Goal: Task Accomplishment & Management: Manage account settings

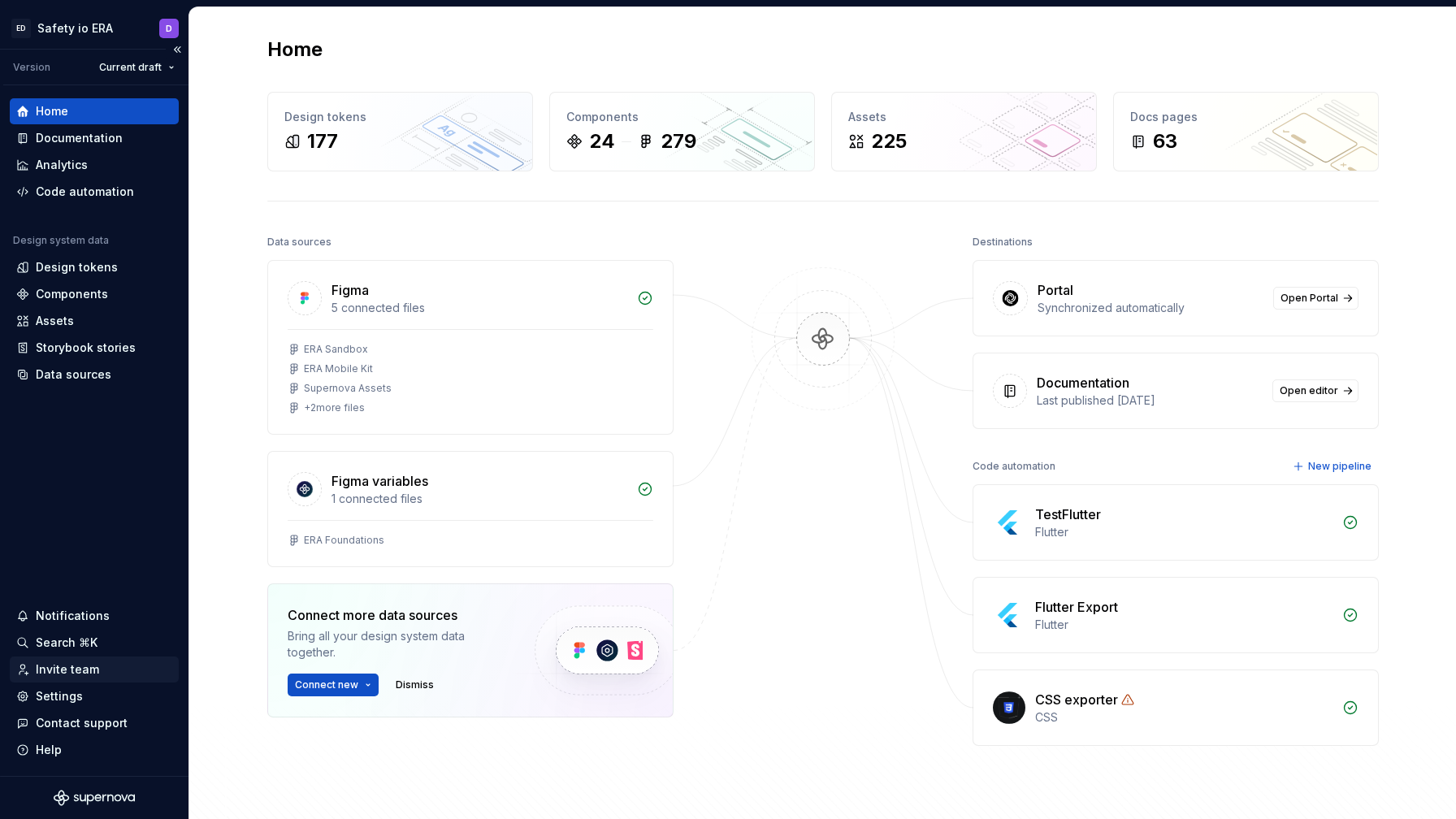
click at [26, 663] on icon at bounding box center [23, 669] width 13 height 13
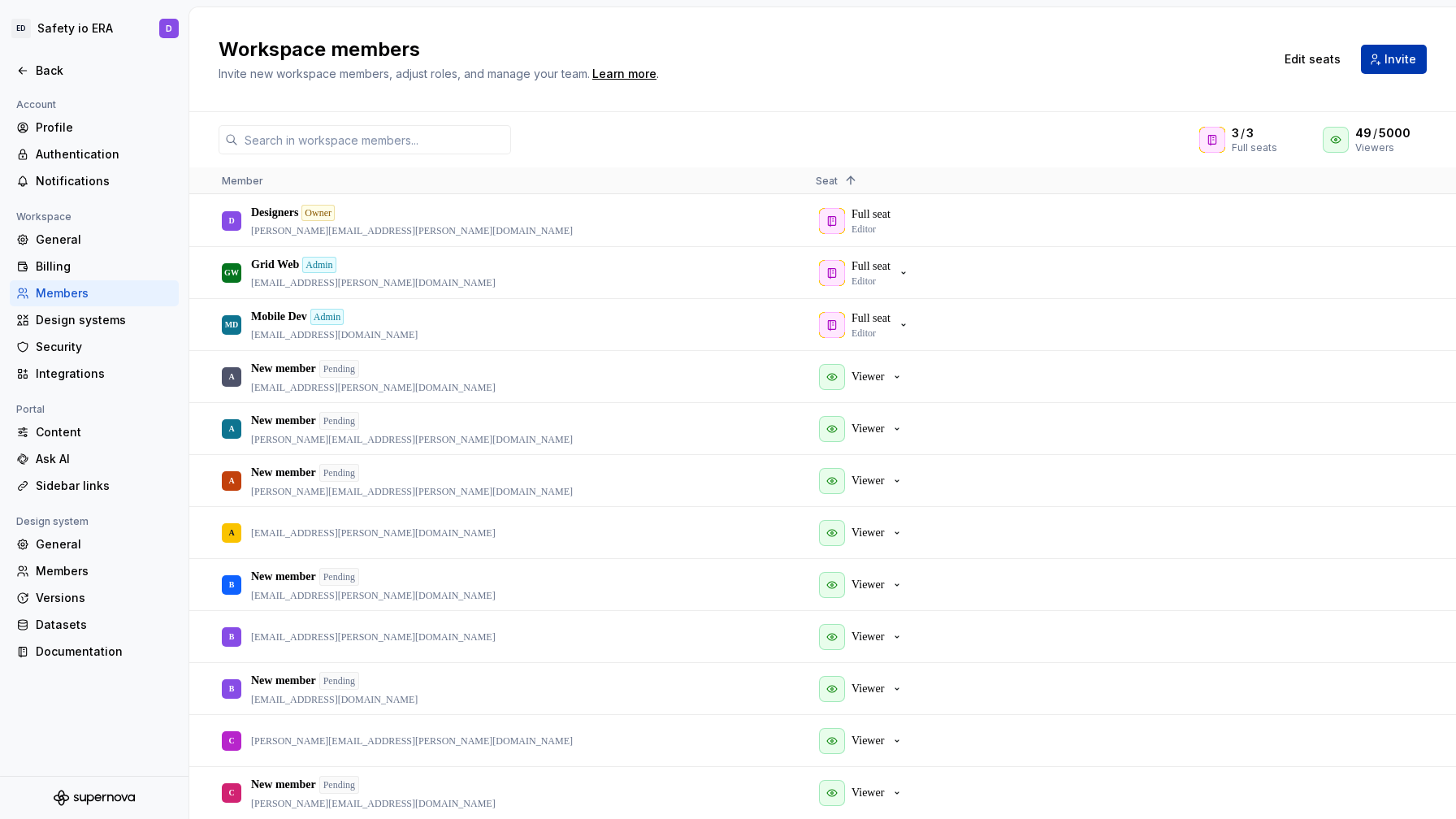
click at [1390, 71] on button "Invite" at bounding box center [1394, 59] width 66 height 30
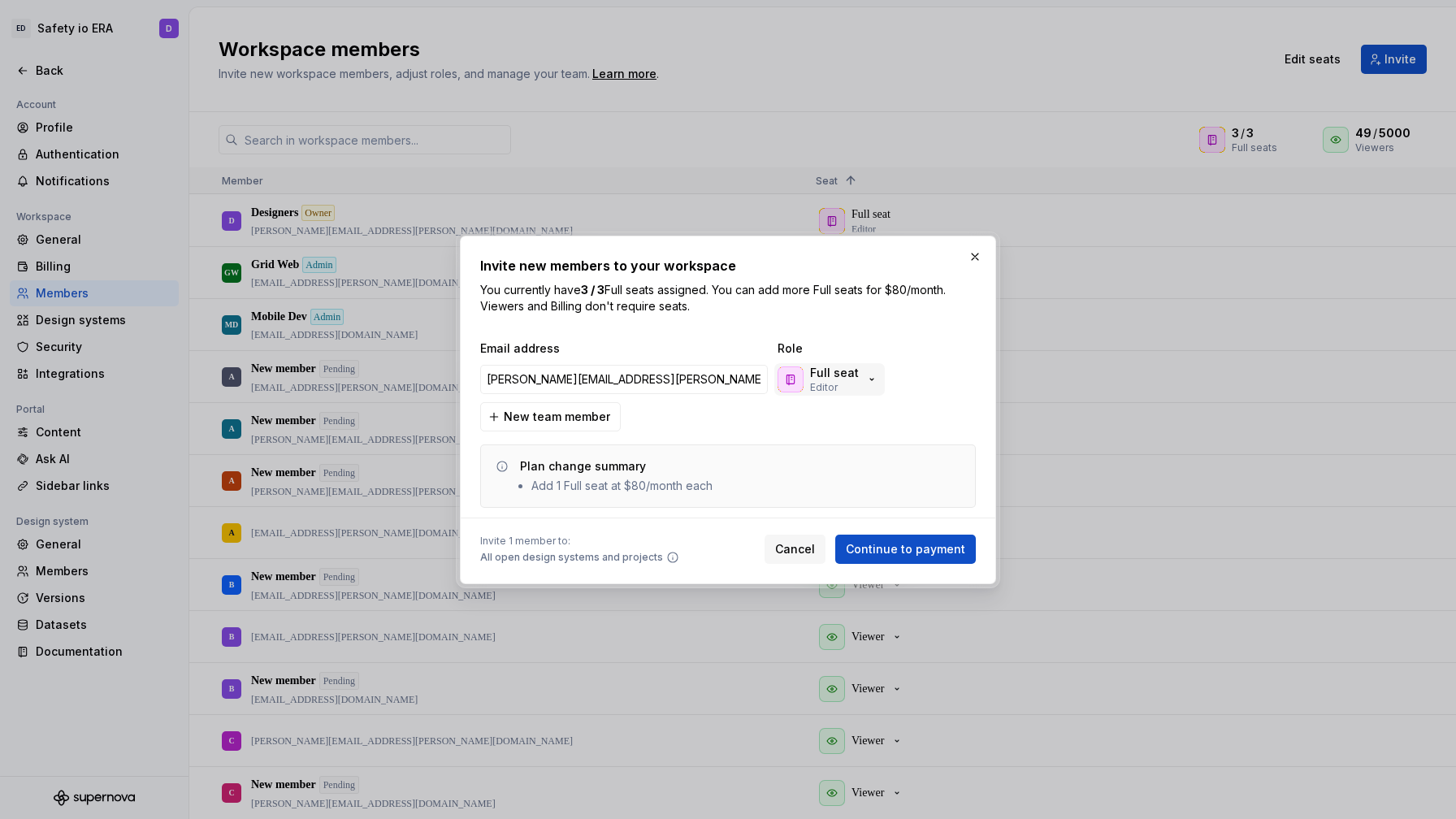
type input "[PERSON_NAME][EMAIL_ADDRESS][PERSON_NAME][DOMAIN_NAME]"
click at [854, 375] on p "Full seat" at bounding box center [835, 373] width 49 height 17
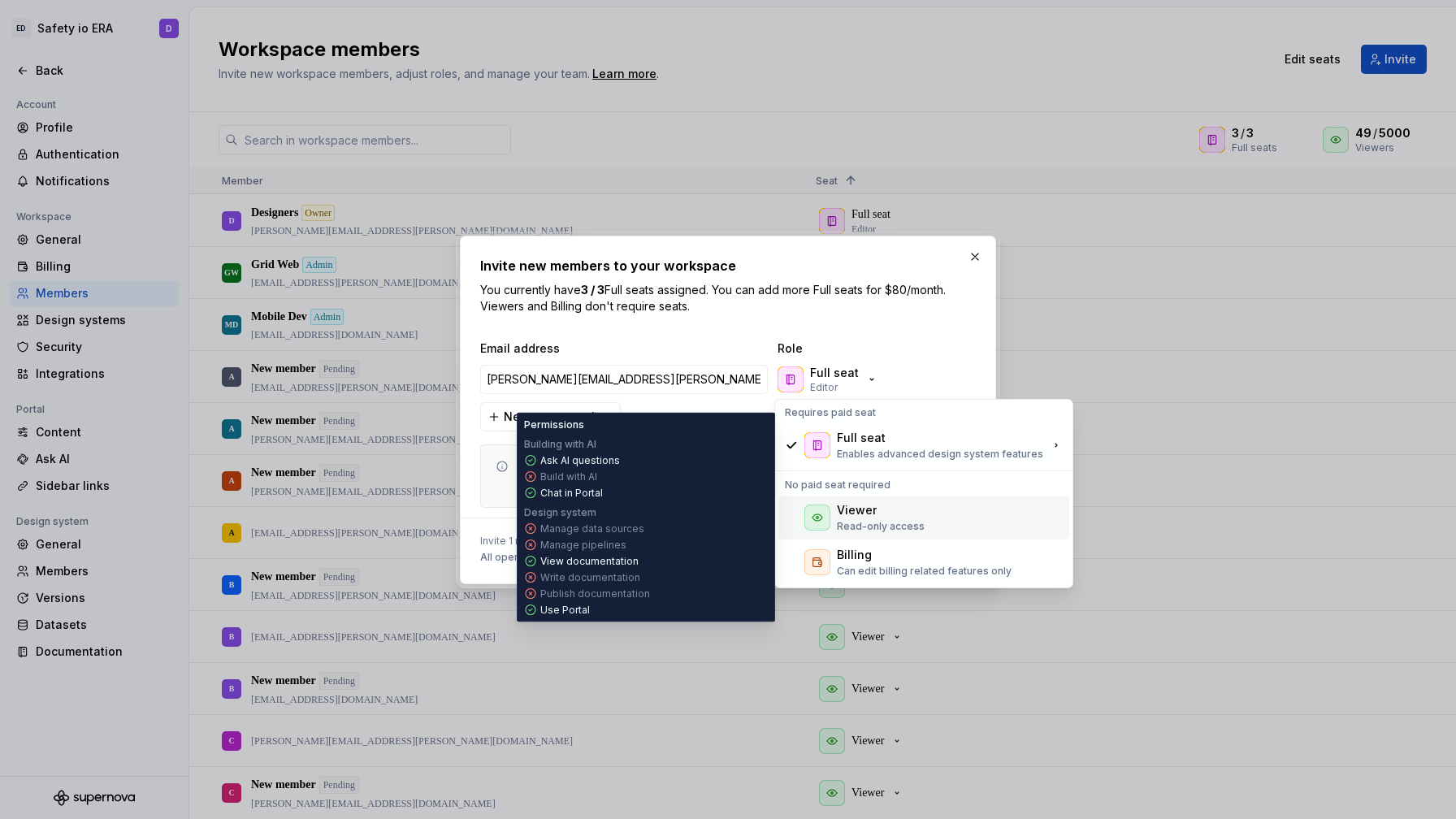
click at [863, 528] on p "Read-only access" at bounding box center [880, 526] width 88 height 13
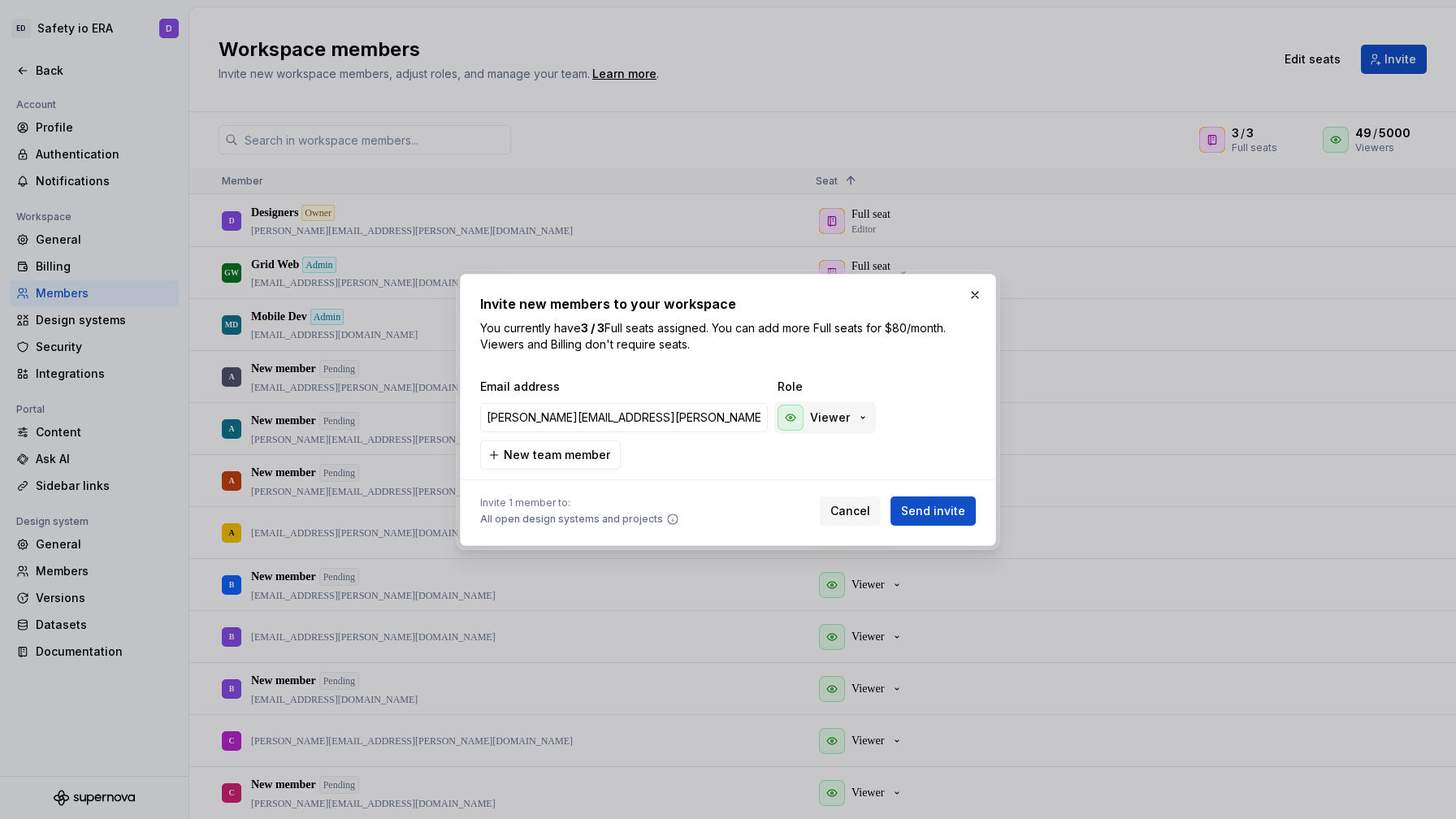
click at [839, 424] on p "Viewer" at bounding box center [830, 417] width 39 height 17
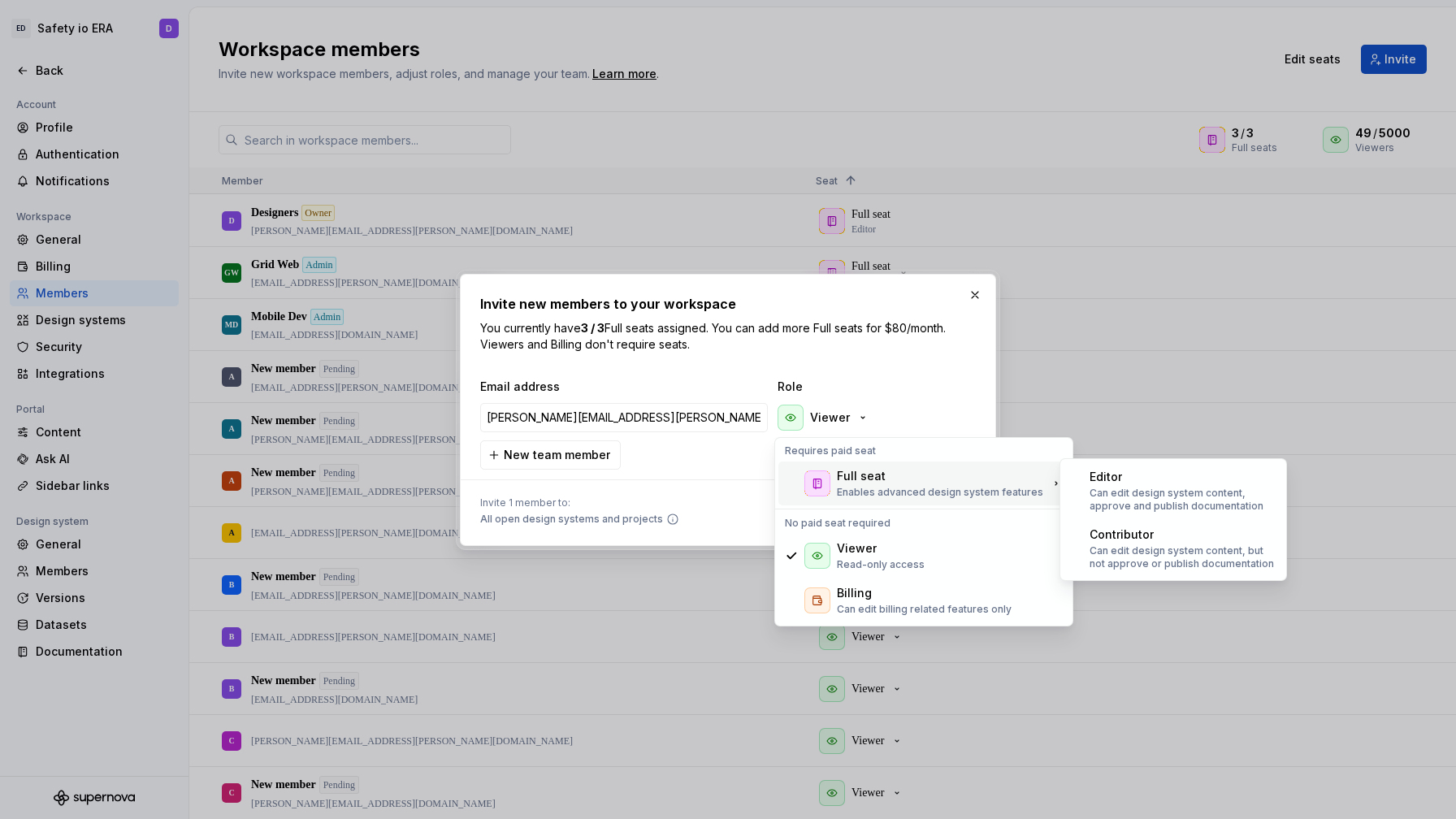
click at [924, 384] on span "Role" at bounding box center [858, 387] width 162 height 17
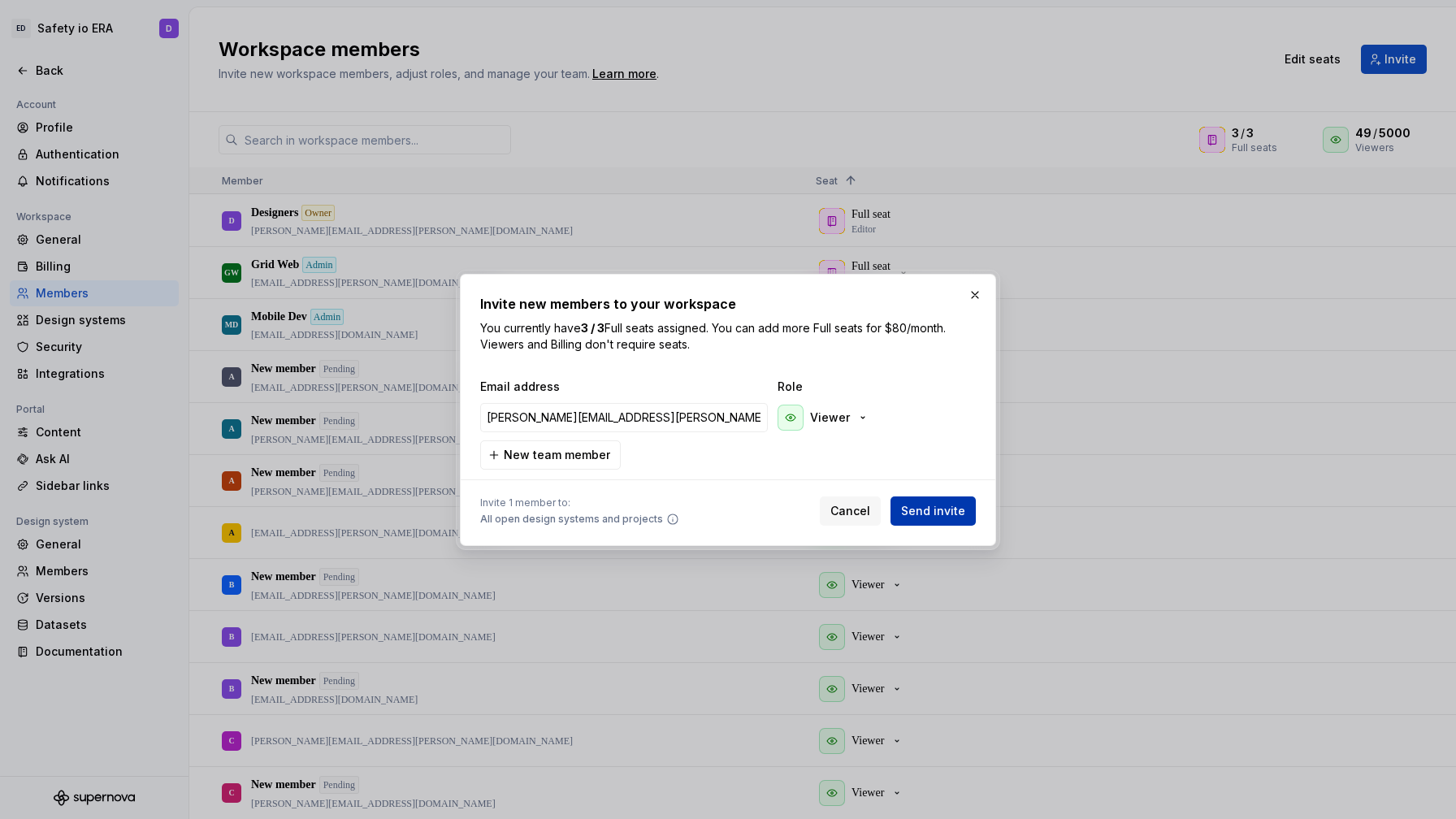
click at [924, 508] on span "Send invite" at bounding box center [932, 511] width 64 height 17
